Goal: Task Accomplishment & Management: Use online tool/utility

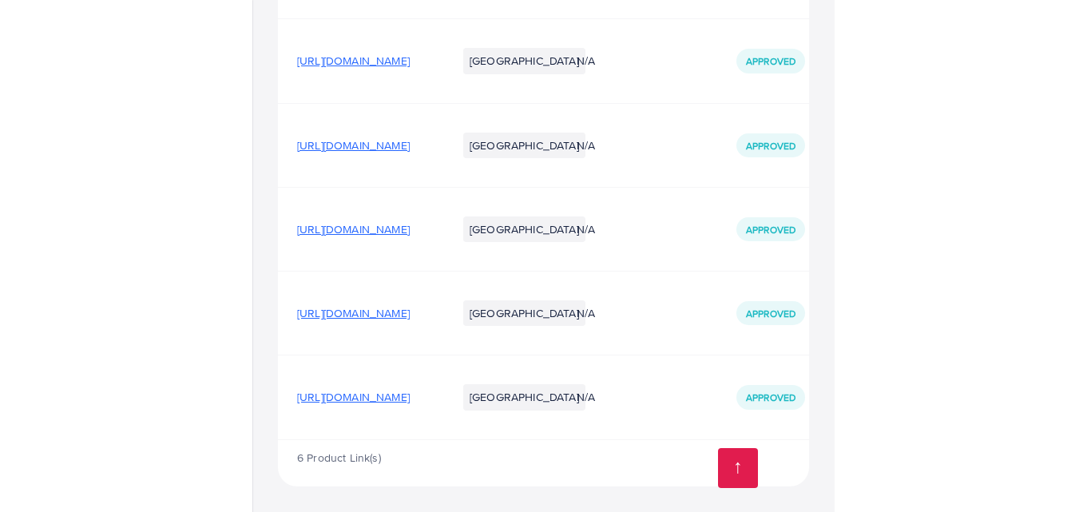
scroll to position [268, 0]
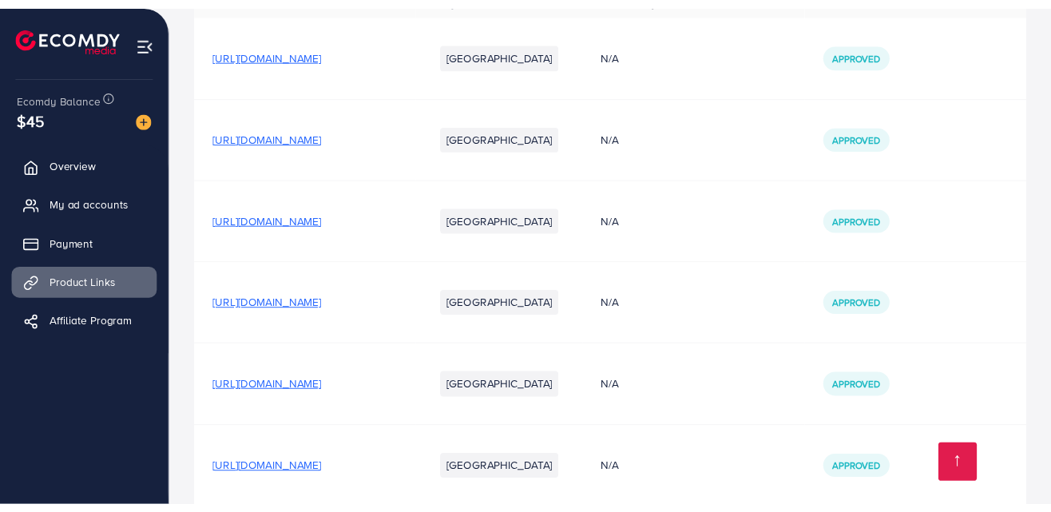
scroll to position [268, 0]
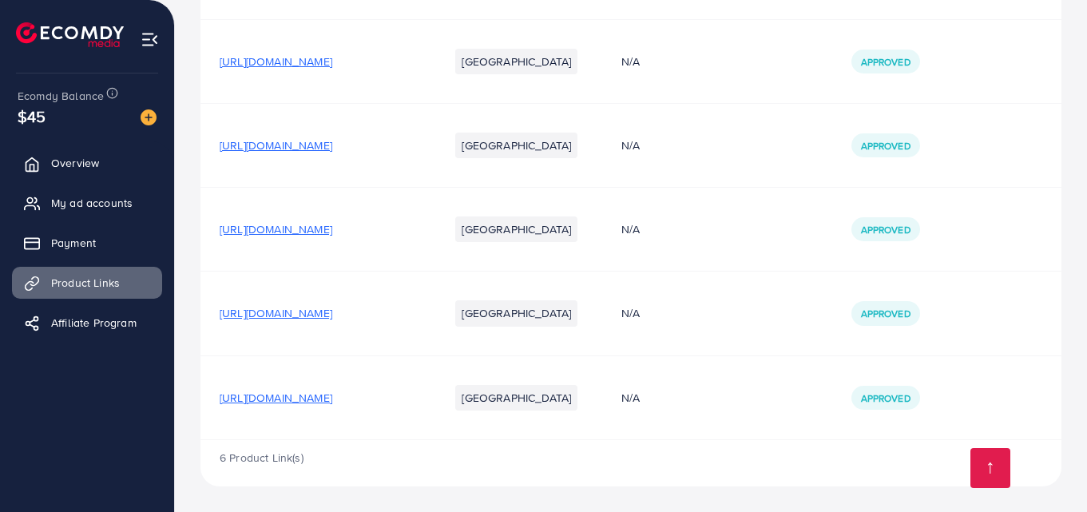
drag, startPoint x: 208, startPoint y: 396, endPoint x: 209, endPoint y: 406, distance: 9.7
click at [209, 406] on td "[URL][DOMAIN_NAME]" at bounding box center [314, 397] width 229 height 84
click at [332, 398] on span "[URL][DOMAIN_NAME]" at bounding box center [276, 398] width 113 height 16
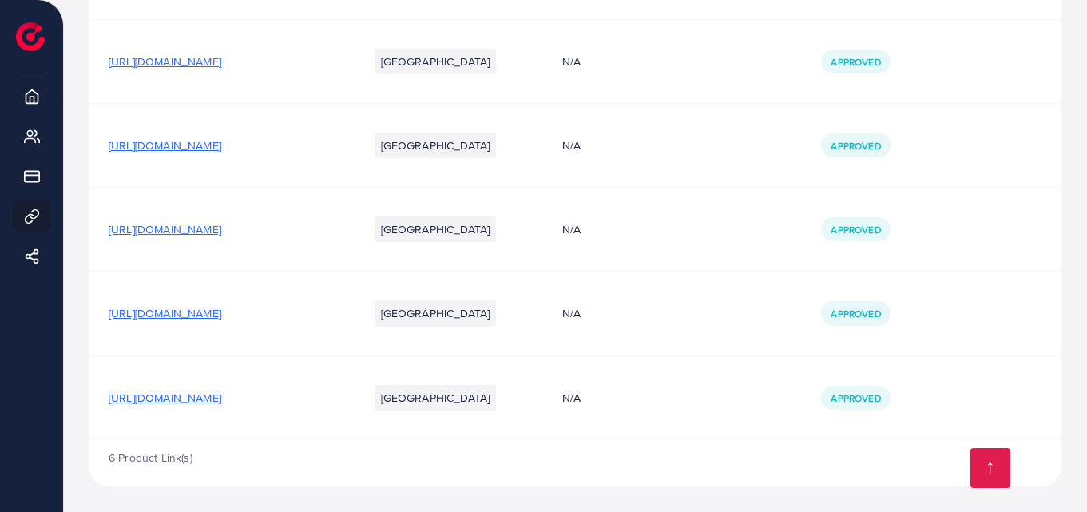
drag, startPoint x: 97, startPoint y: 371, endPoint x: 446, endPoint y: 410, distance: 351.1
click at [349, 410] on td "[URL][DOMAIN_NAME]" at bounding box center [219, 397] width 260 height 84
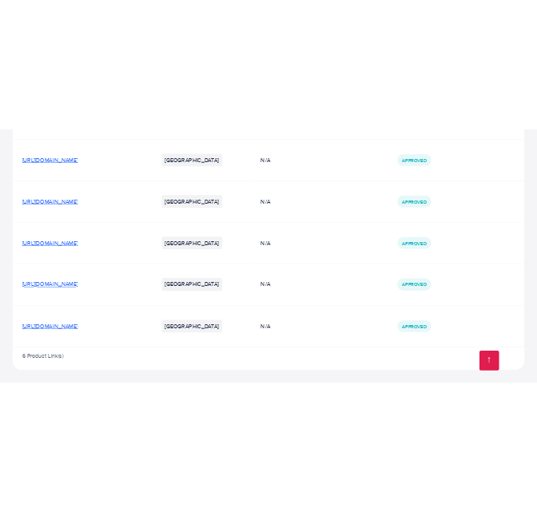
scroll to position [316, 0]
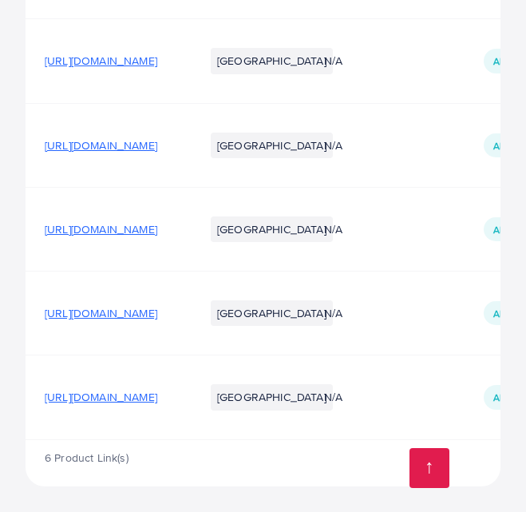
copy span "[URL][DOMAIN_NAME]"
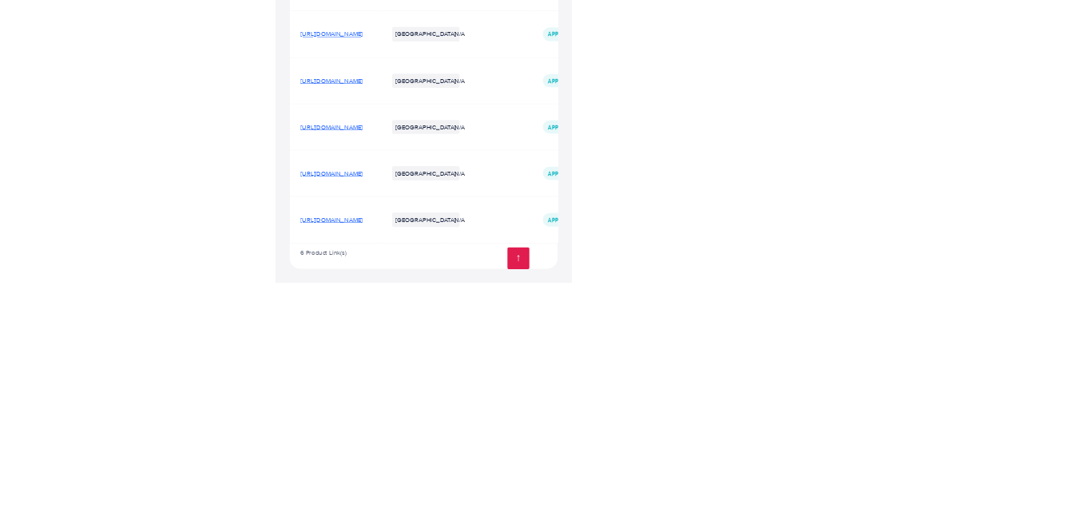
scroll to position [268, 0]
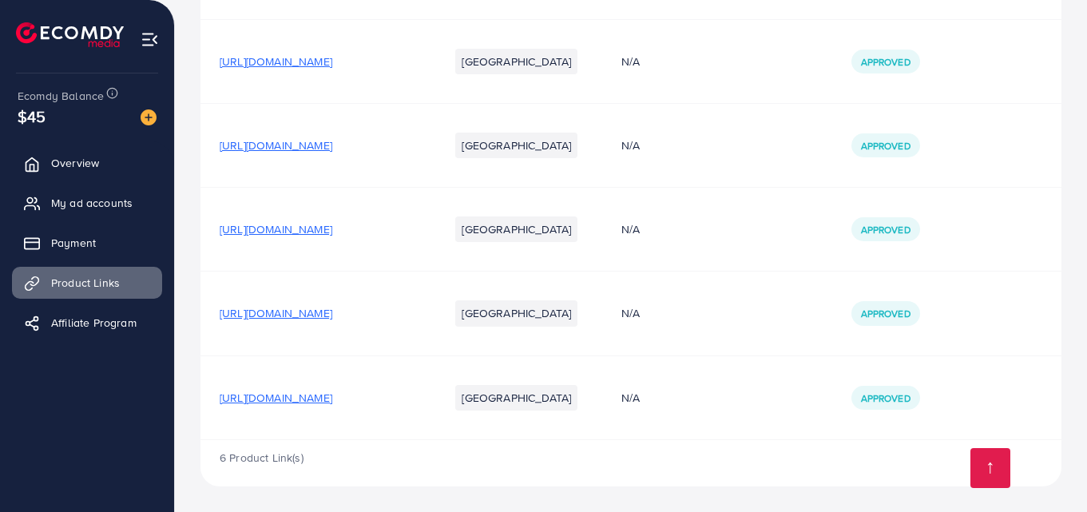
drag, startPoint x: 202, startPoint y: 390, endPoint x: 502, endPoint y: 399, distance: 299.7
click at [430, 399] on td "[URL][DOMAIN_NAME]" at bounding box center [314, 397] width 229 height 84
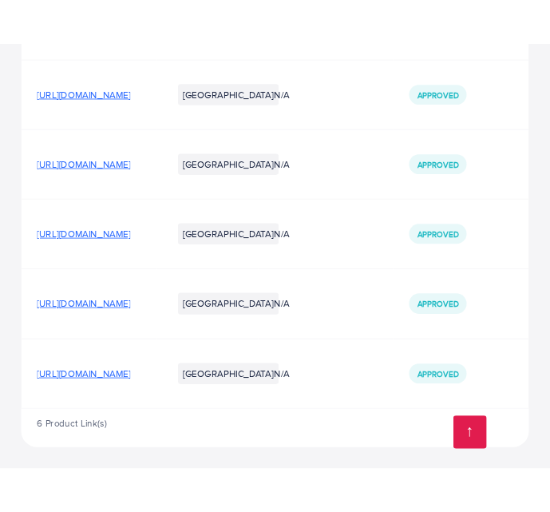
scroll to position [316, 0]
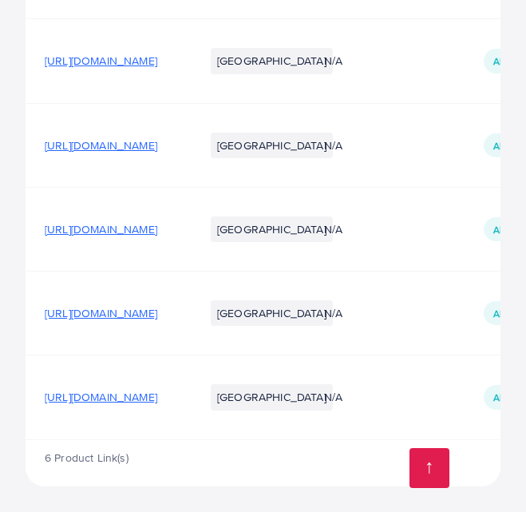
copy span "[URL][DOMAIN_NAME]"
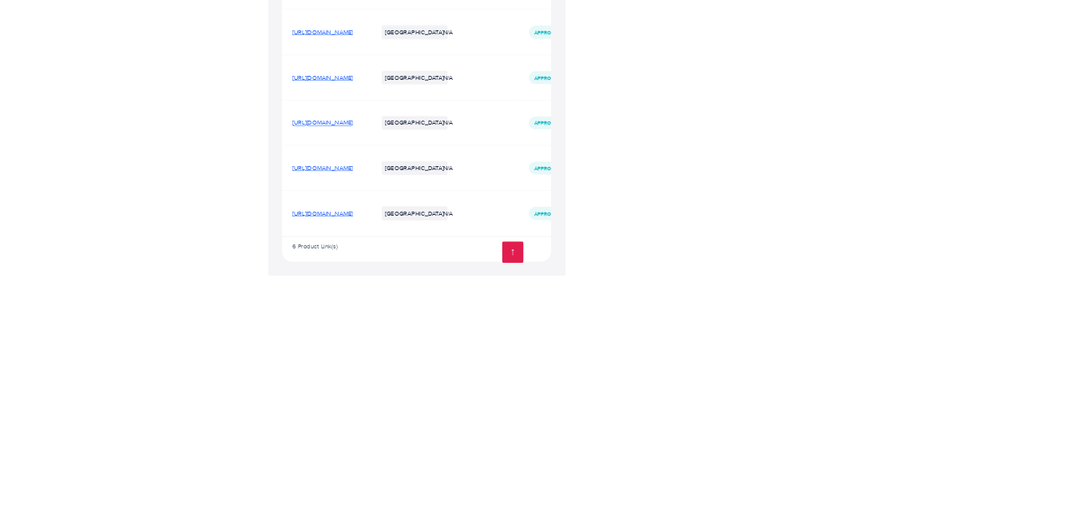
scroll to position [268, 0]
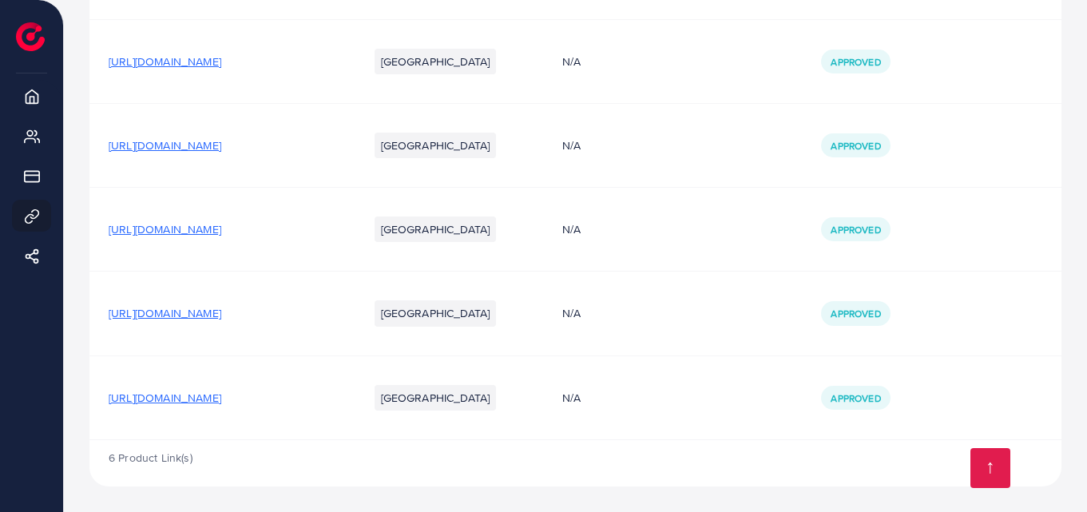
drag, startPoint x: 454, startPoint y: 395, endPoint x: 94, endPoint y: 386, distance: 359.6
click at [94, 386] on td "[URL][DOMAIN_NAME]" at bounding box center [219, 397] width 260 height 84
drag, startPoint x: 129, startPoint y: 393, endPoint x: 334, endPoint y: 439, distance: 209.5
click at [334, 439] on td "[URL][DOMAIN_NAME]" at bounding box center [219, 397] width 260 height 84
click at [137, 458] on span "6 Product Link(s)" at bounding box center [151, 458] width 84 height 16
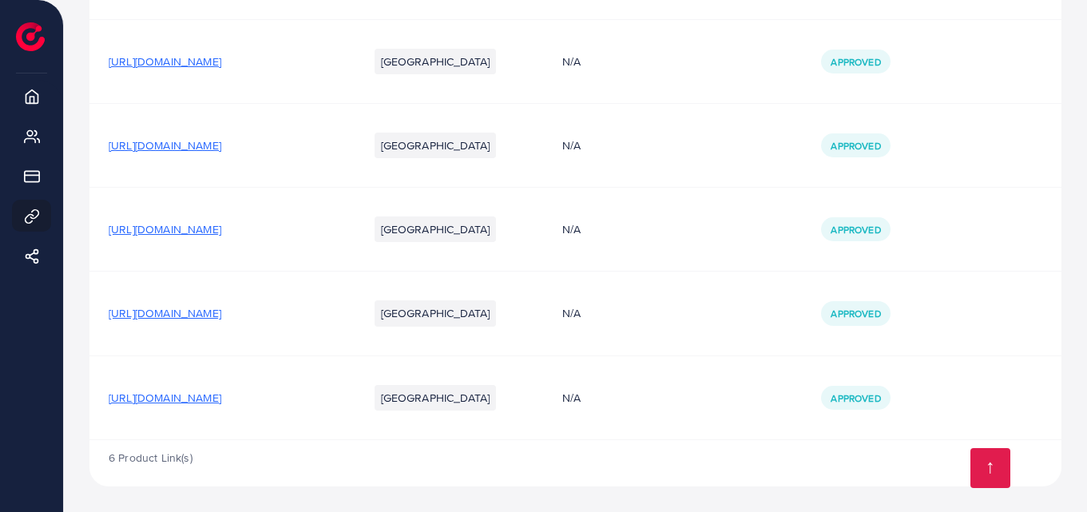
drag, startPoint x: 105, startPoint y: 389, endPoint x: 454, endPoint y: 399, distance: 350.0
click at [349, 399] on td "[URL][DOMAIN_NAME]" at bounding box center [219, 397] width 260 height 84
copy span "[URL][DOMAIN_NAME]"
click at [391, 450] on div "6 Product Link(s)" at bounding box center [575, 463] width 972 height 46
click at [221, 399] on span "[URL][DOMAIN_NAME]" at bounding box center [165, 398] width 113 height 16
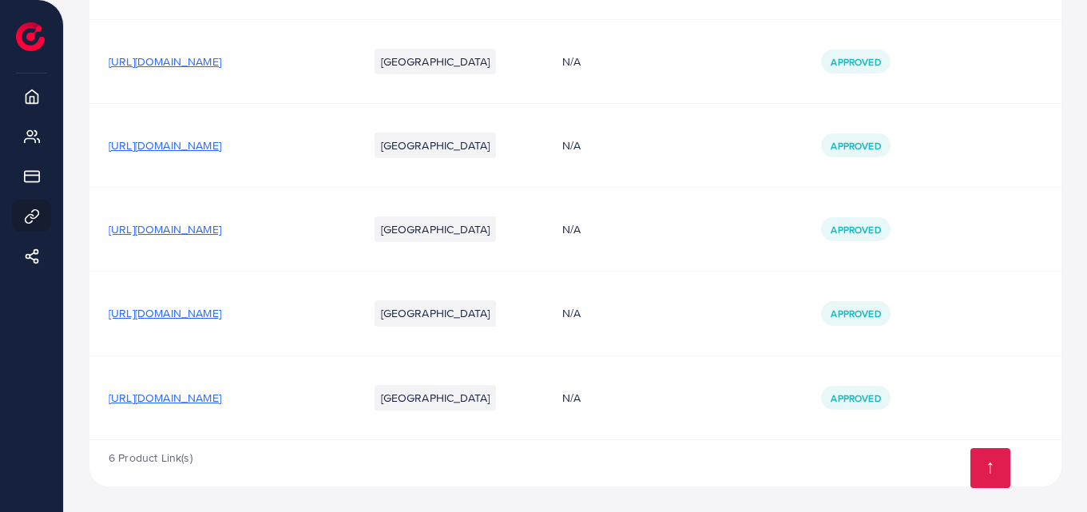
click at [1021, 175] on td "Approved" at bounding box center [932, 145] width 260 height 84
drag, startPoint x: 99, startPoint y: 399, endPoint x: 453, endPoint y: 387, distance: 354.0
click at [349, 387] on td "[URL][DOMAIN_NAME]" at bounding box center [219, 397] width 260 height 84
click at [300, 418] on td "[URL][DOMAIN_NAME]" at bounding box center [219, 397] width 260 height 84
drag, startPoint x: 454, startPoint y: 383, endPoint x: 163, endPoint y: 422, distance: 293.3
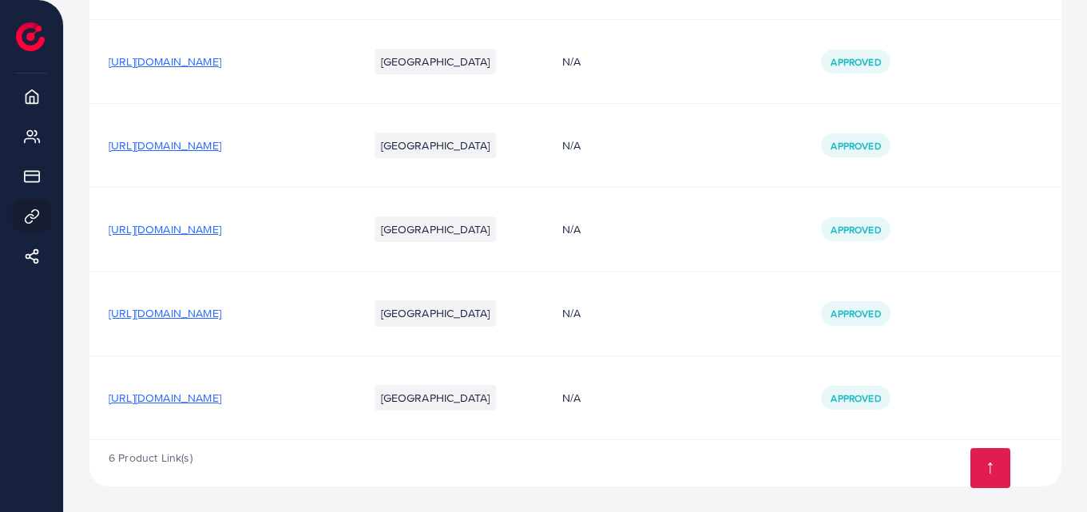
click at [163, 422] on td "[URL][DOMAIN_NAME]" at bounding box center [219, 397] width 260 height 84
click at [349, 337] on td "[URL][DOMAIN_NAME]" at bounding box center [219, 314] width 260 height 84
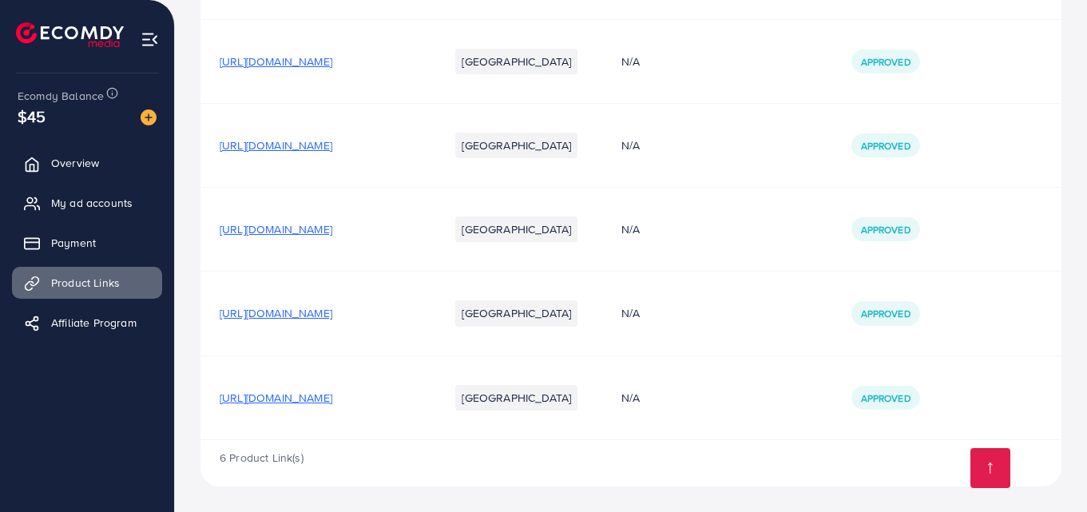
drag, startPoint x: 522, startPoint y: 399, endPoint x: 365, endPoint y: 394, distance: 156.7
click at [365, 394] on td "[URL][DOMAIN_NAME]" at bounding box center [314, 397] width 229 height 84
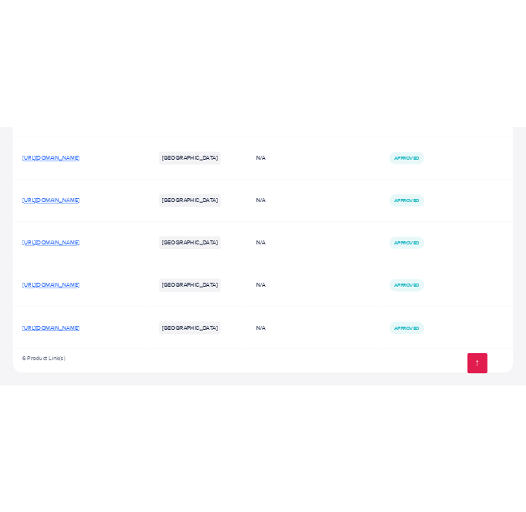
scroll to position [316, 0]
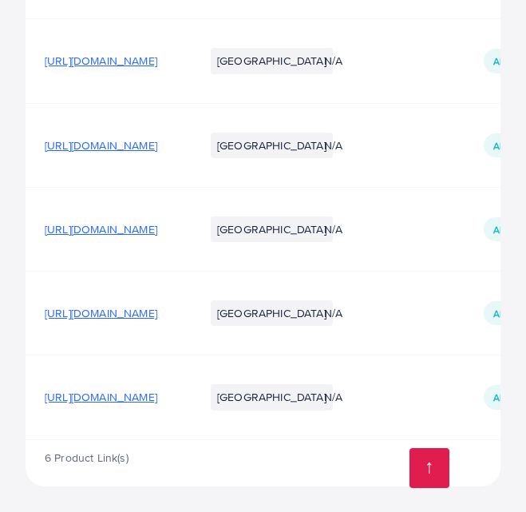
copy span "ducts/revive-pure-organic-hair-"
click at [157, 397] on span "[URL][DOMAIN_NAME]" at bounding box center [101, 397] width 113 height 16
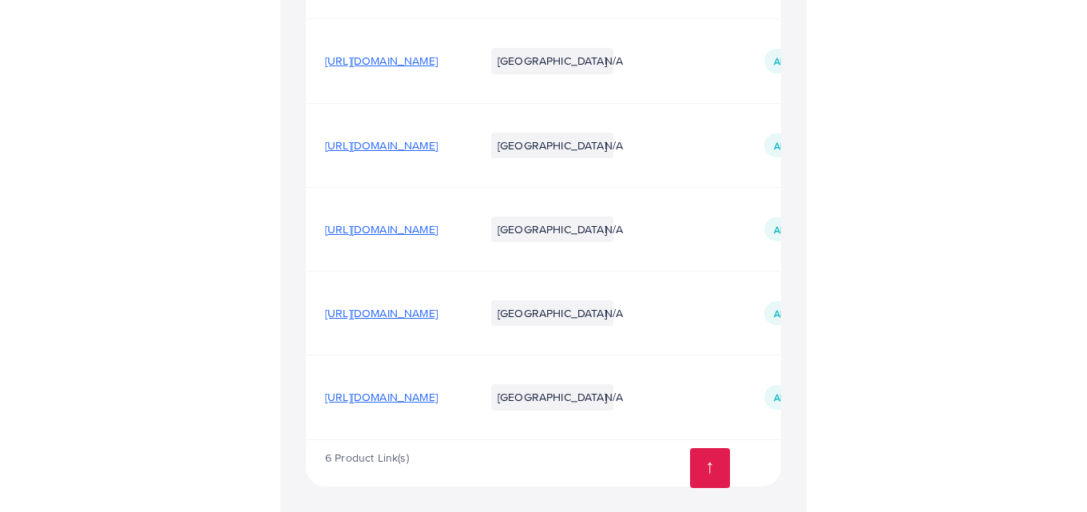
scroll to position [268, 0]
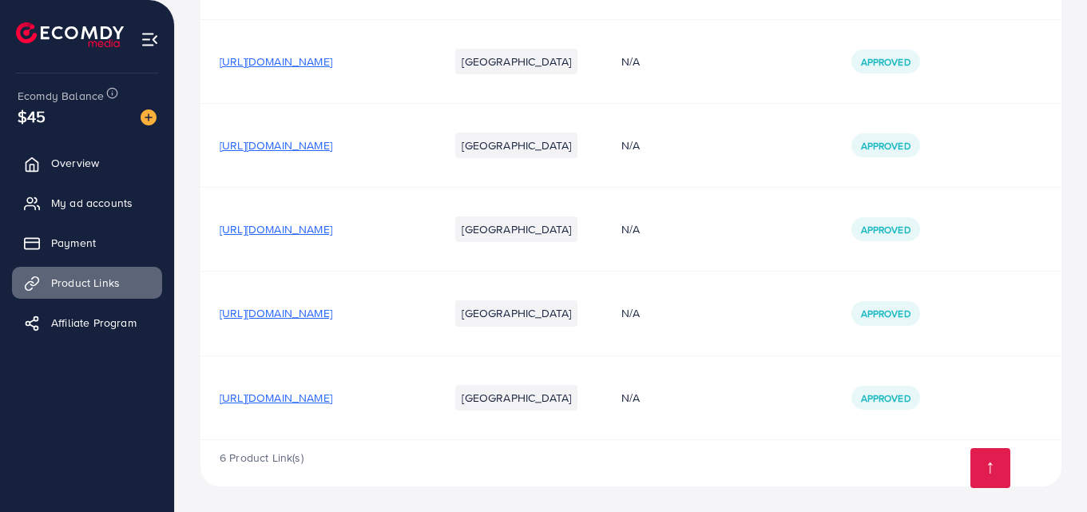
click at [332, 401] on span "[URL][DOMAIN_NAME]" at bounding box center [276, 398] width 113 height 16
click at [332, 394] on span "[URL][DOMAIN_NAME]" at bounding box center [276, 398] width 113 height 16
click at [332, 405] on span "[URL][DOMAIN_NAME]" at bounding box center [276, 398] width 113 height 16
click at [332, 396] on span "[URL][DOMAIN_NAME]" at bounding box center [276, 398] width 113 height 16
click at [332, 401] on span "[URL][DOMAIN_NAME]" at bounding box center [276, 398] width 113 height 16
